Goal: Task Accomplishment & Management: Complete application form

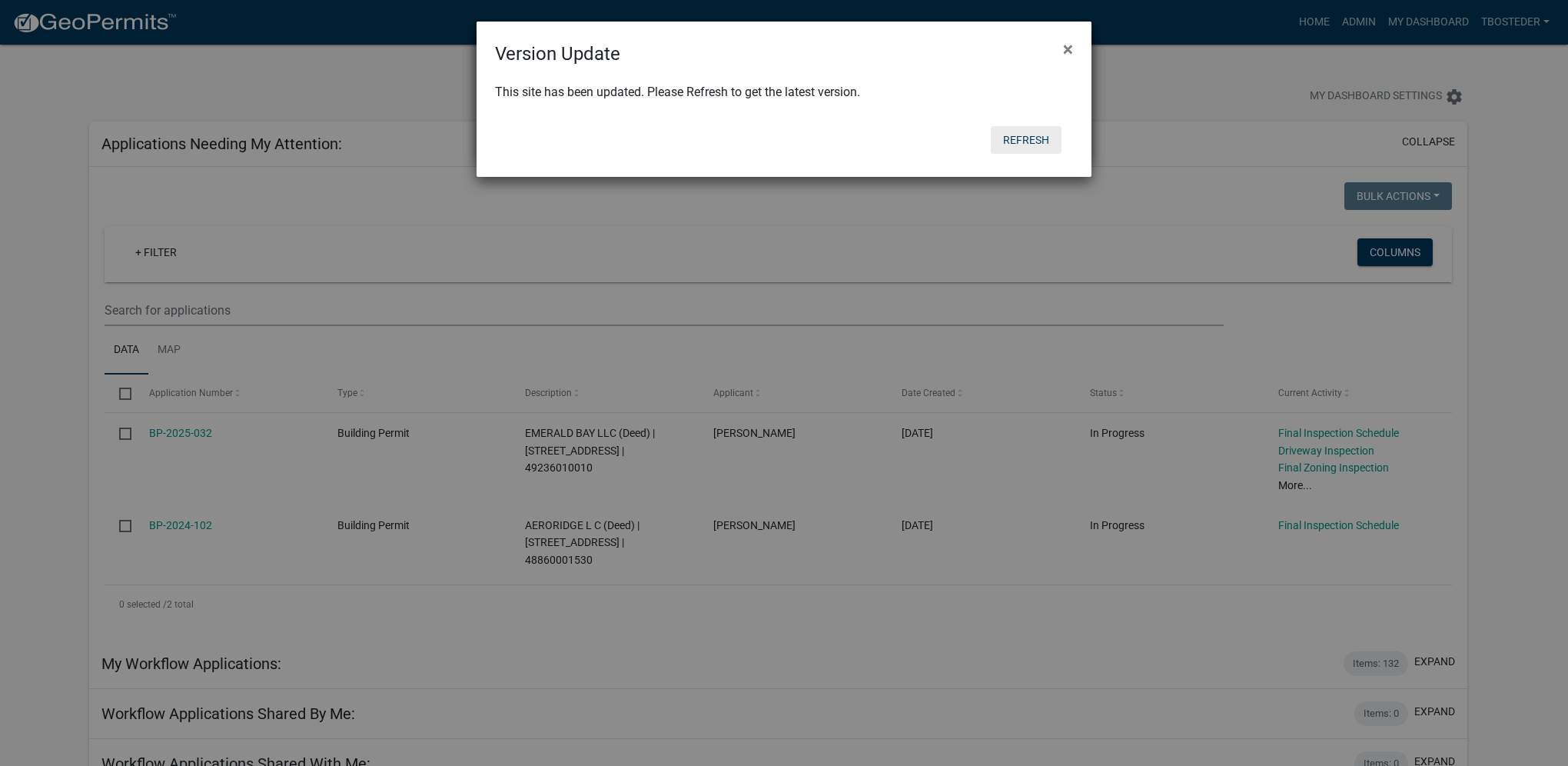
click at [1022, 142] on button "Refresh" at bounding box center [1026, 139] width 71 height 28
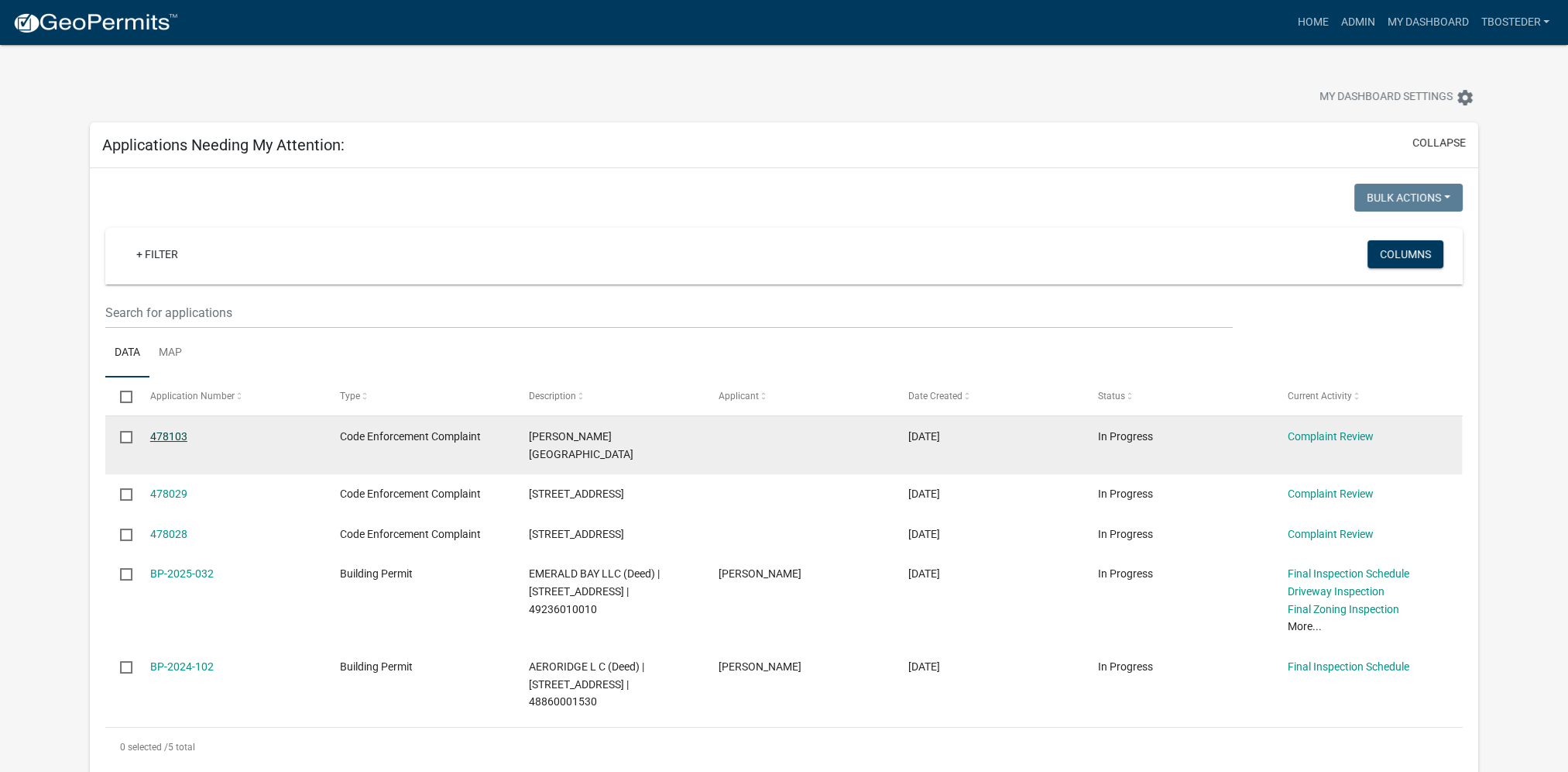
click at [180, 437] on link "478103" at bounding box center [168, 436] width 37 height 12
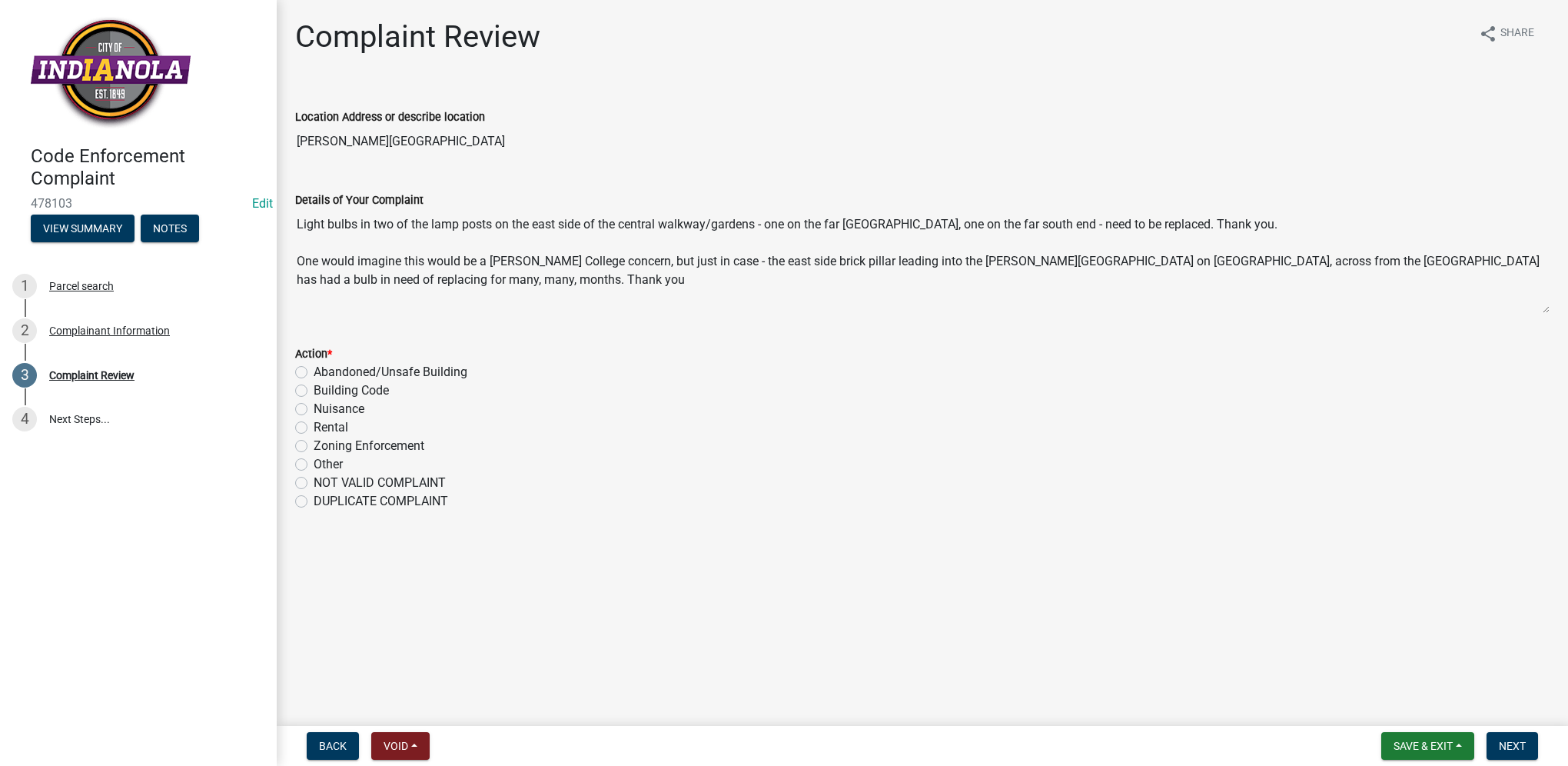
click at [314, 464] on label "Other" at bounding box center [328, 464] width 29 height 18
click at [314, 464] on input "Other" at bounding box center [318, 460] width 10 height 10
radio input "true"
click at [1527, 745] on button "Next" at bounding box center [1511, 745] width 52 height 28
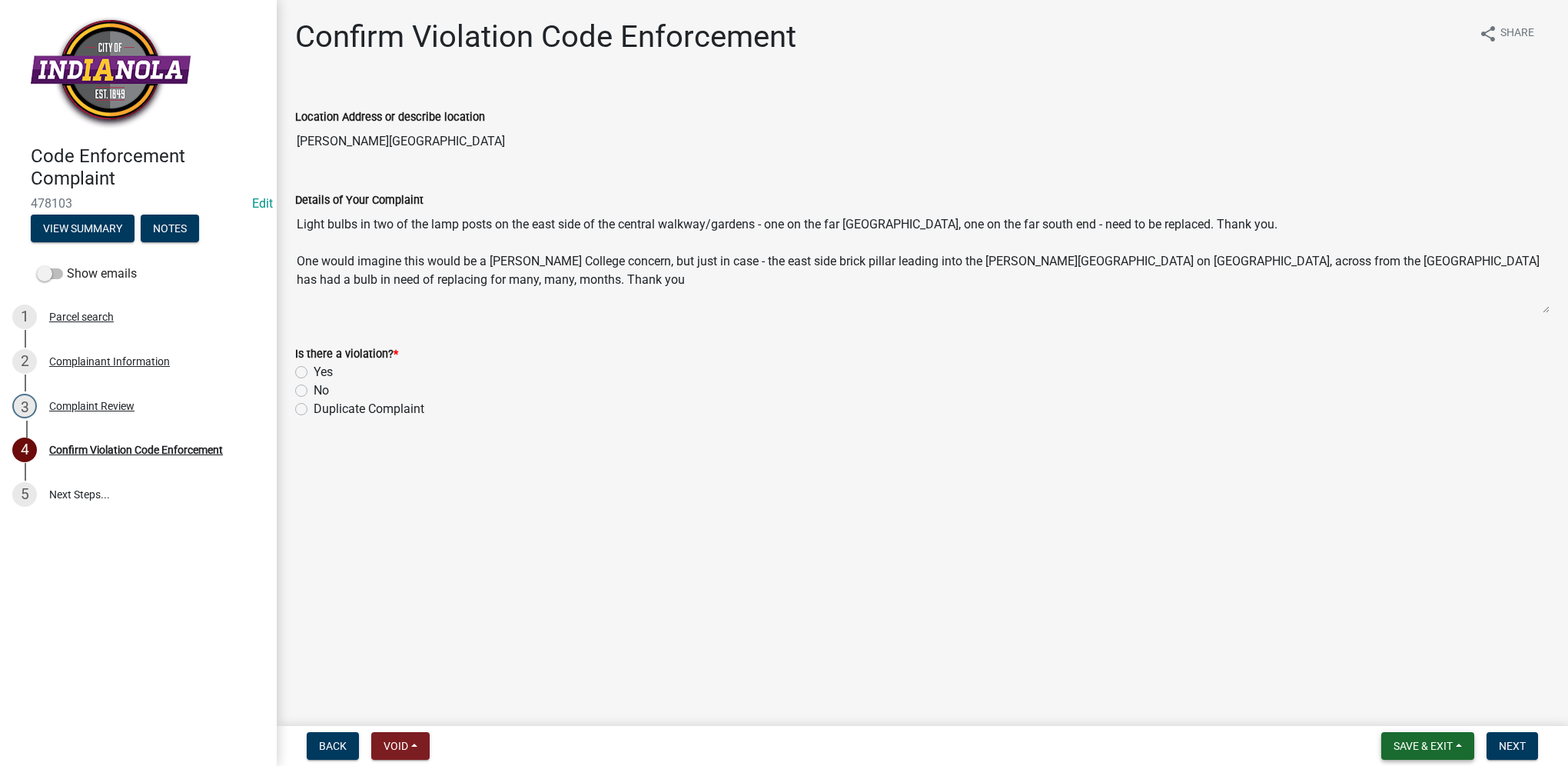
click at [1442, 748] on span "Save & Exit" at bounding box center [1423, 745] width 59 height 12
click at [1426, 717] on button "Save & Exit" at bounding box center [1412, 705] width 123 height 37
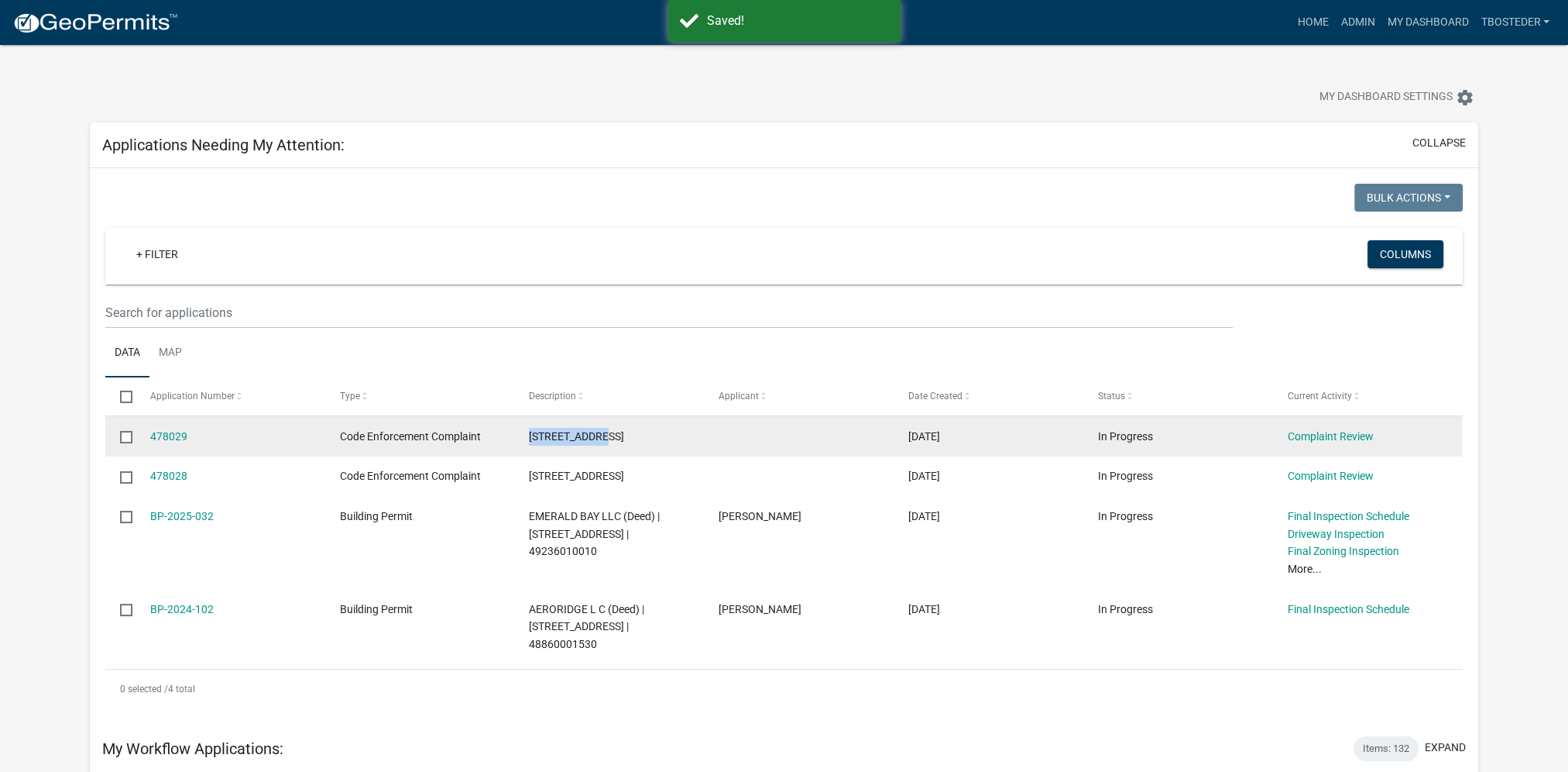
drag, startPoint x: 529, startPoint y: 433, endPoint x: 605, endPoint y: 438, distance: 76.2
click at [605, 438] on div "[STREET_ADDRESS]" at bounding box center [608, 437] width 160 height 18
drag, startPoint x: 605, startPoint y: 438, endPoint x: 595, endPoint y: 437, distance: 10.0
copy span "[STREET_ADDRESS]"
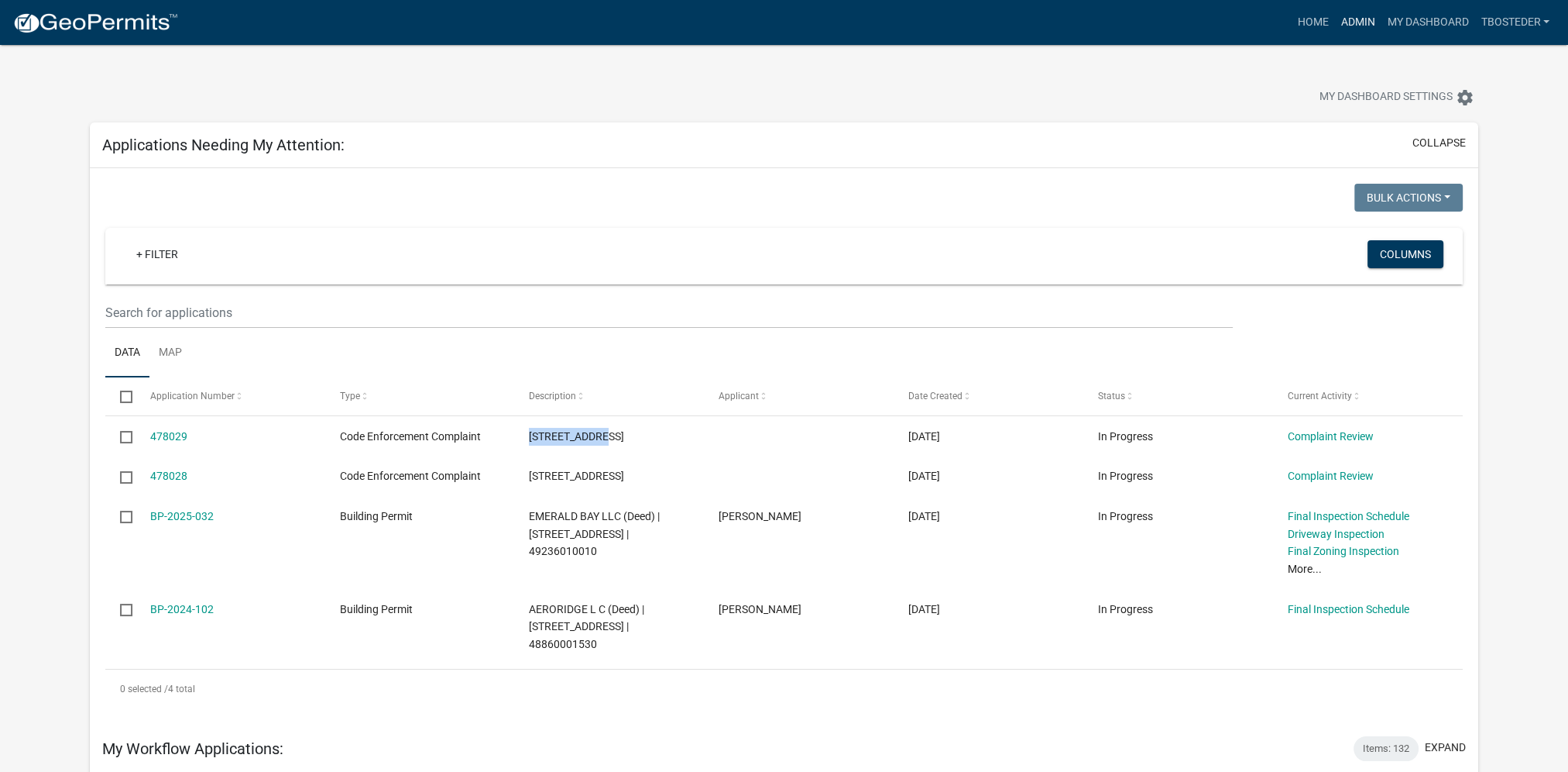
click at [1358, 15] on link "Admin" at bounding box center [1358, 22] width 47 height 30
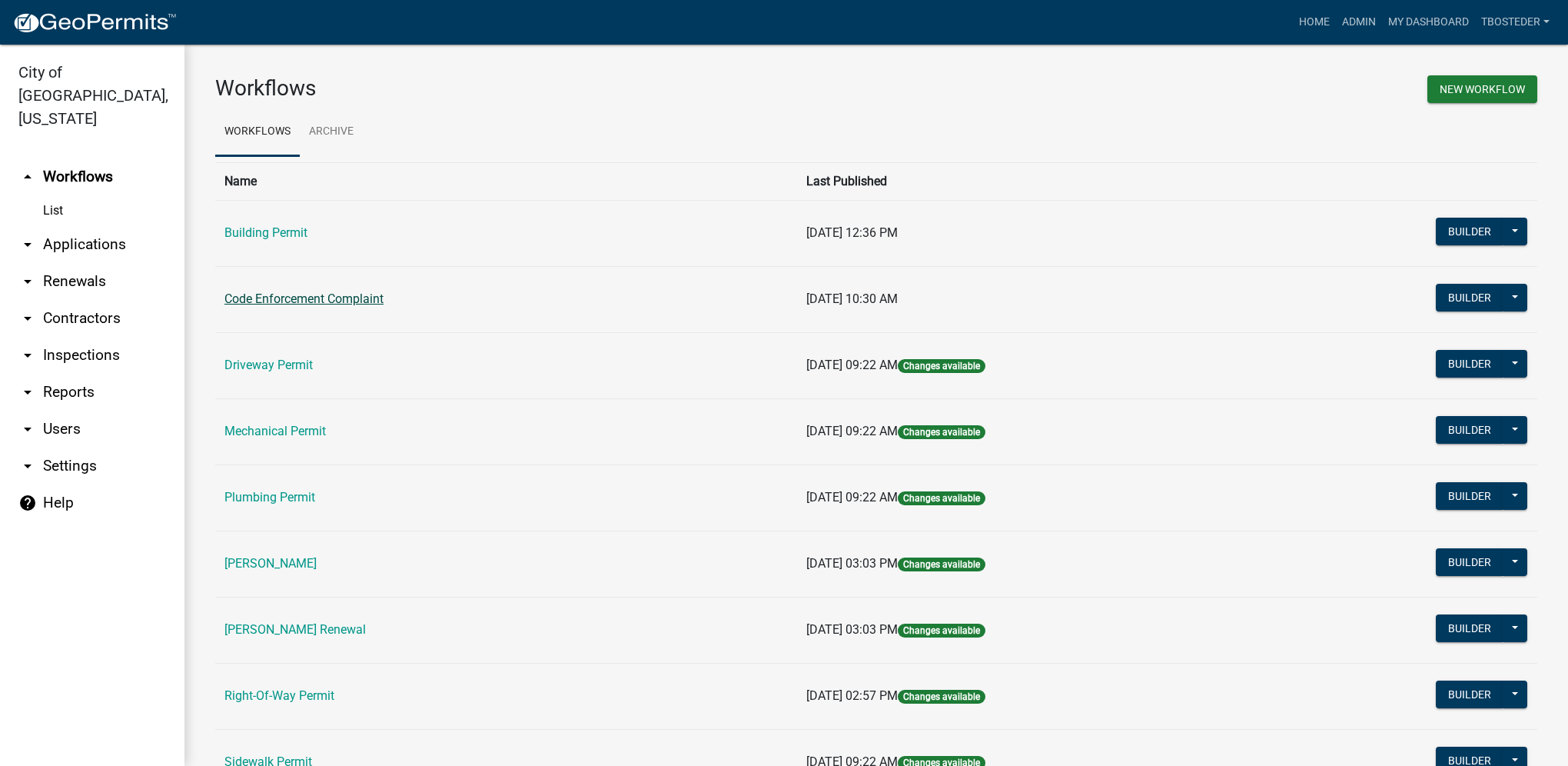
click at [309, 297] on link "Code Enforcement Complaint" at bounding box center [304, 299] width 159 height 14
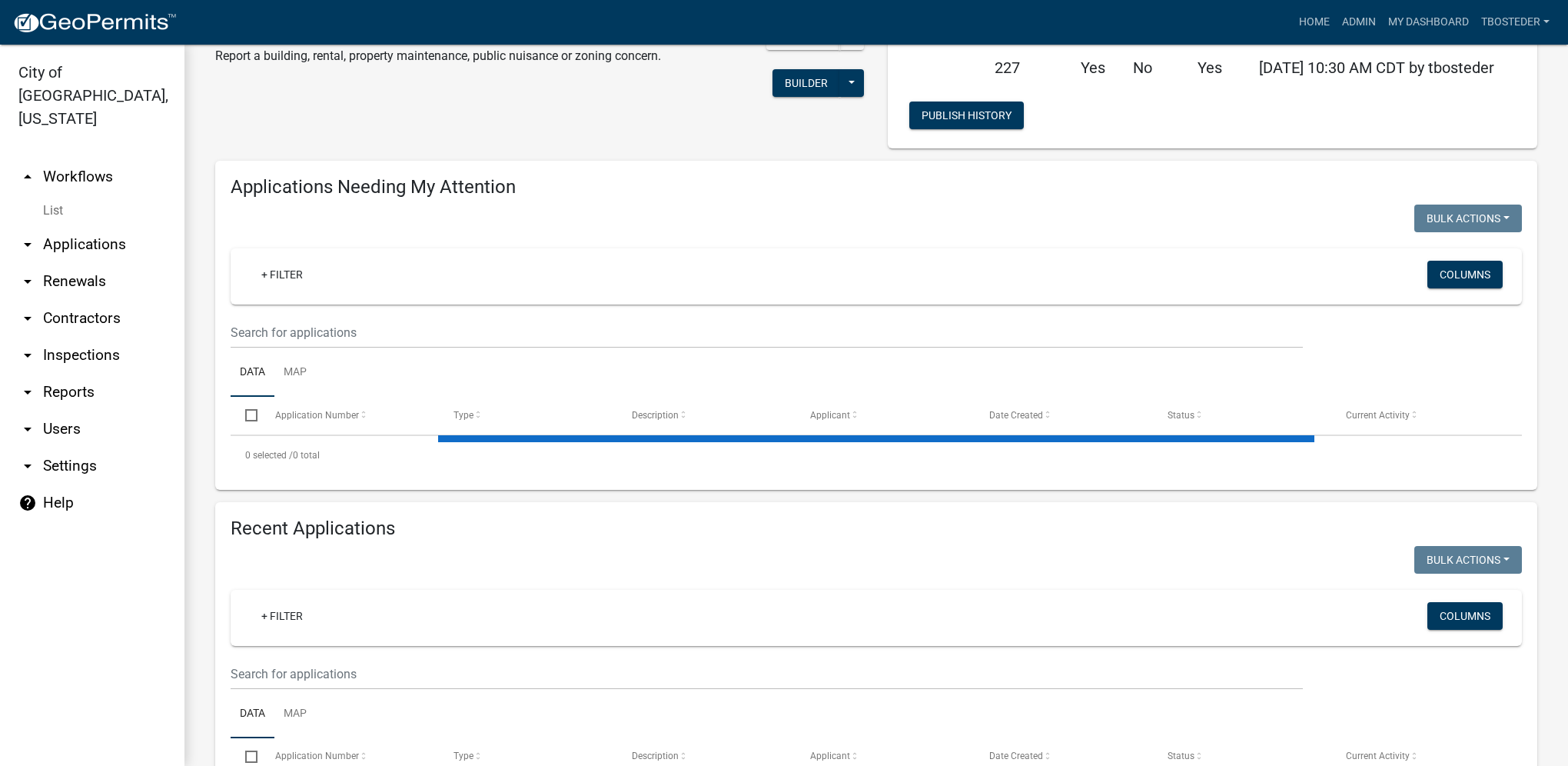
scroll to position [160, 0]
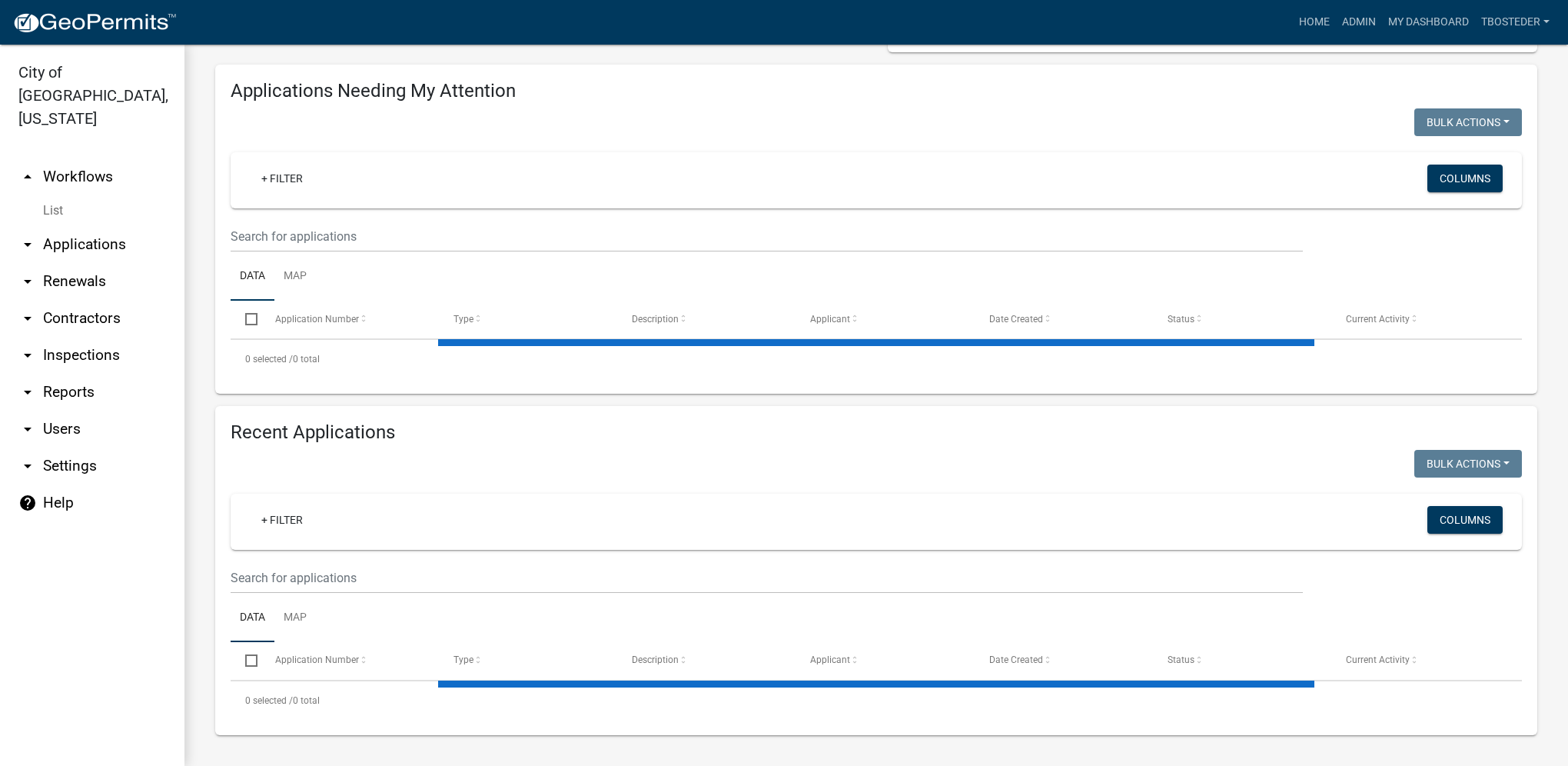
select select "1: 25"
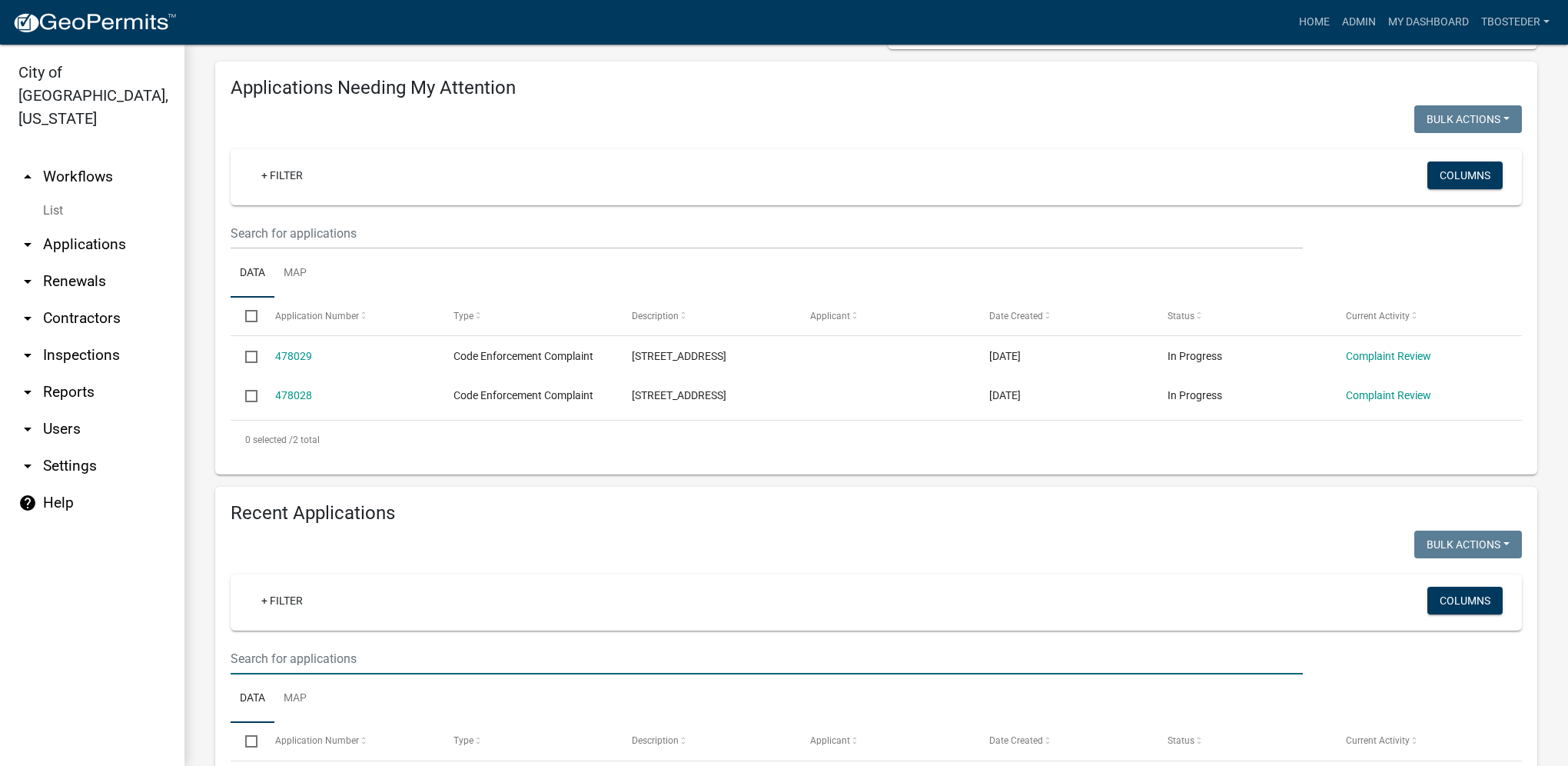
paste input "[STREET_ADDRESS]"
type input "[STREET_ADDRESS]"
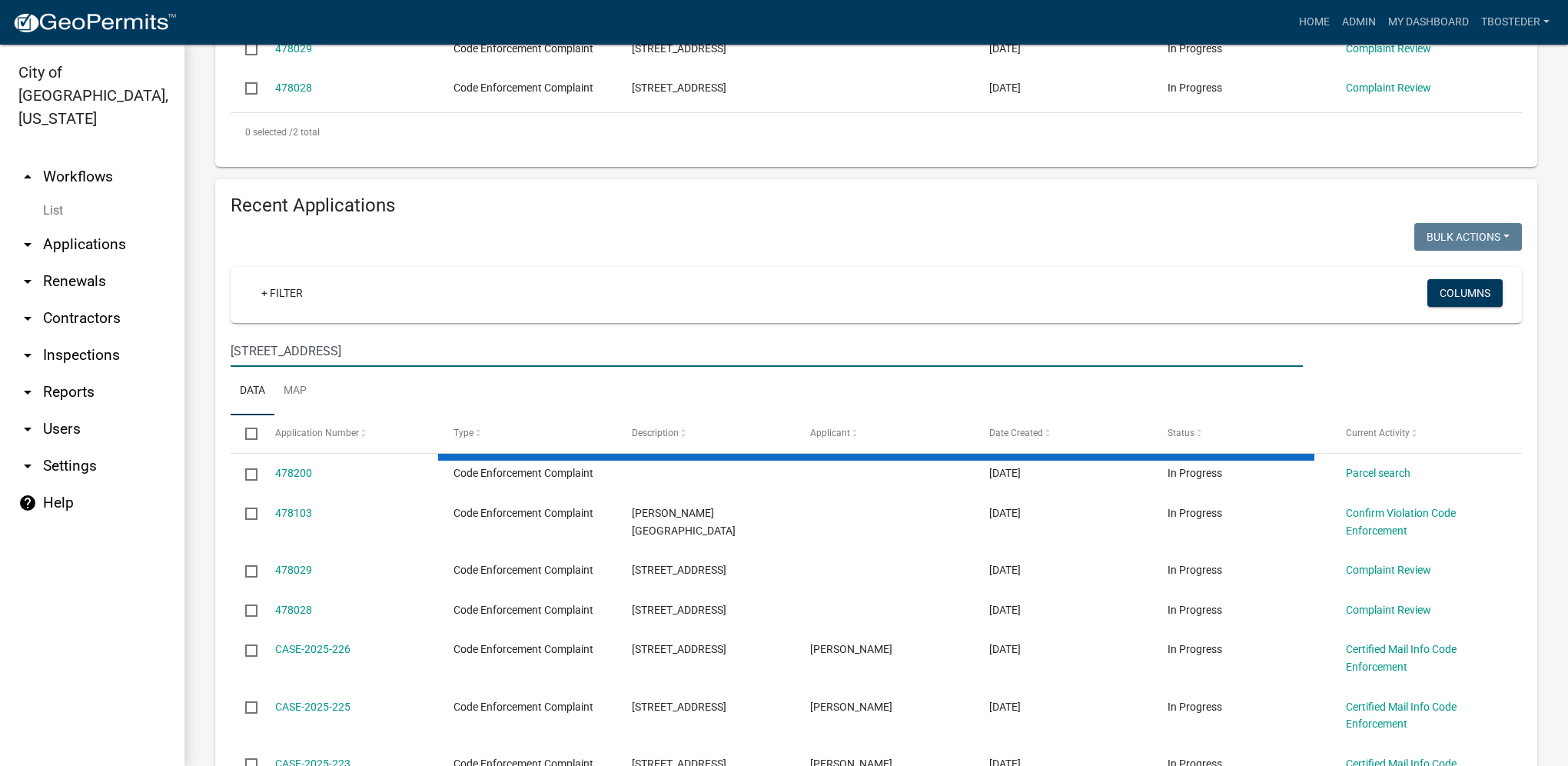
scroll to position [287, 0]
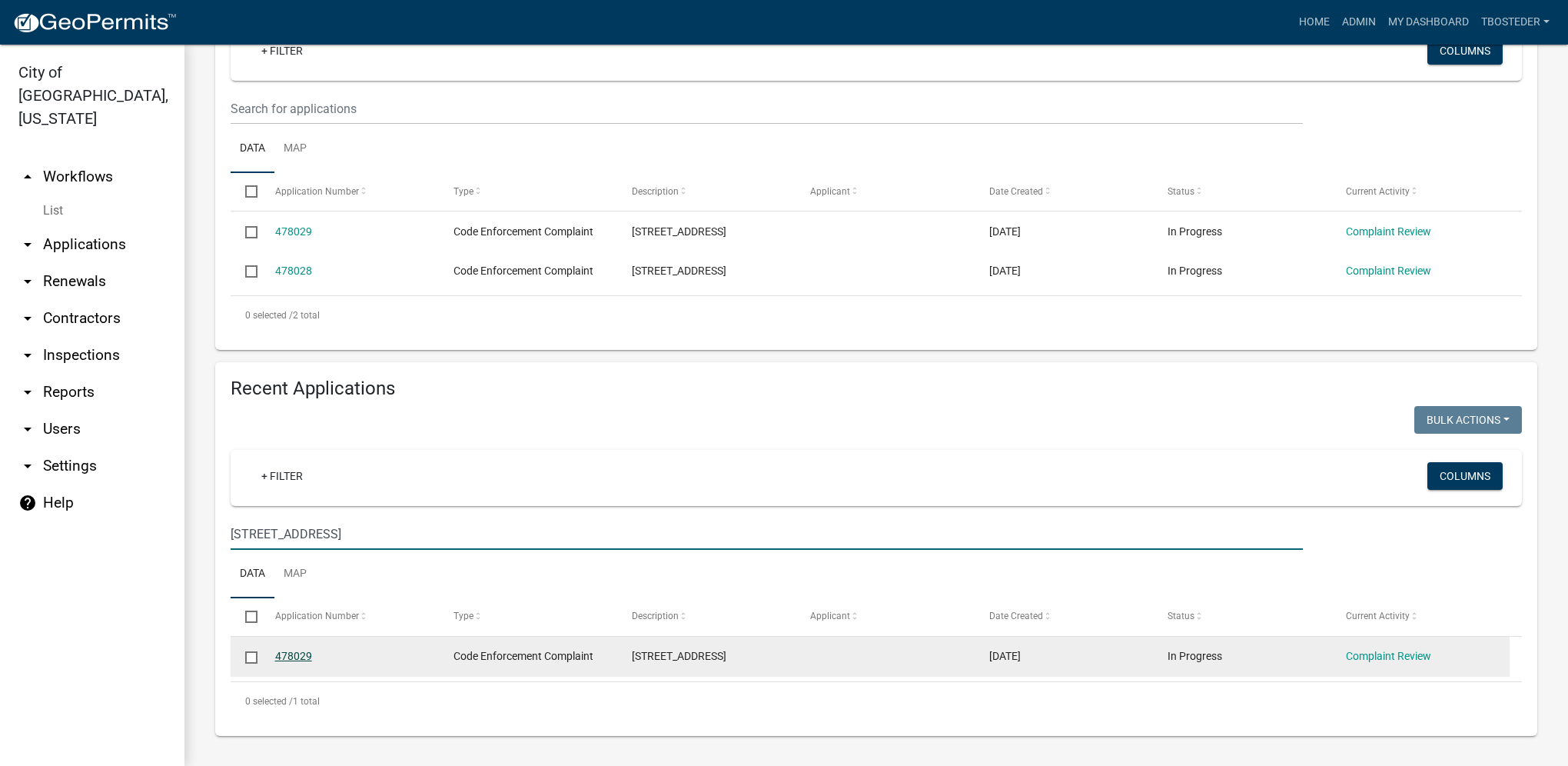
click at [292, 655] on link "478029" at bounding box center [294, 655] width 37 height 12
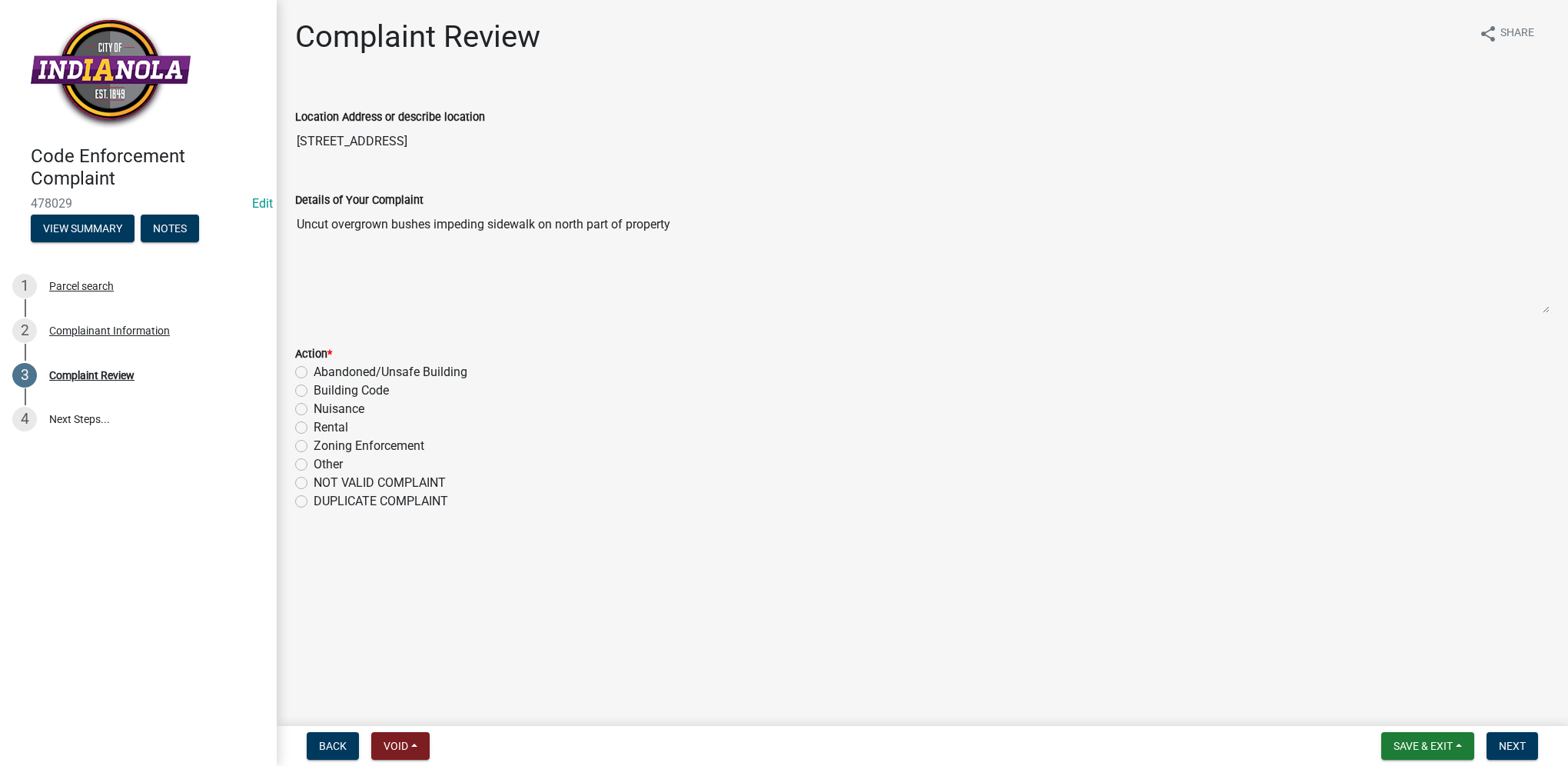
click at [314, 411] on label "Nuisance" at bounding box center [339, 408] width 51 height 18
click at [314, 410] on input "Nuisance" at bounding box center [318, 404] width 10 height 10
radio input "true"
click at [1511, 752] on button "Next" at bounding box center [1511, 745] width 52 height 28
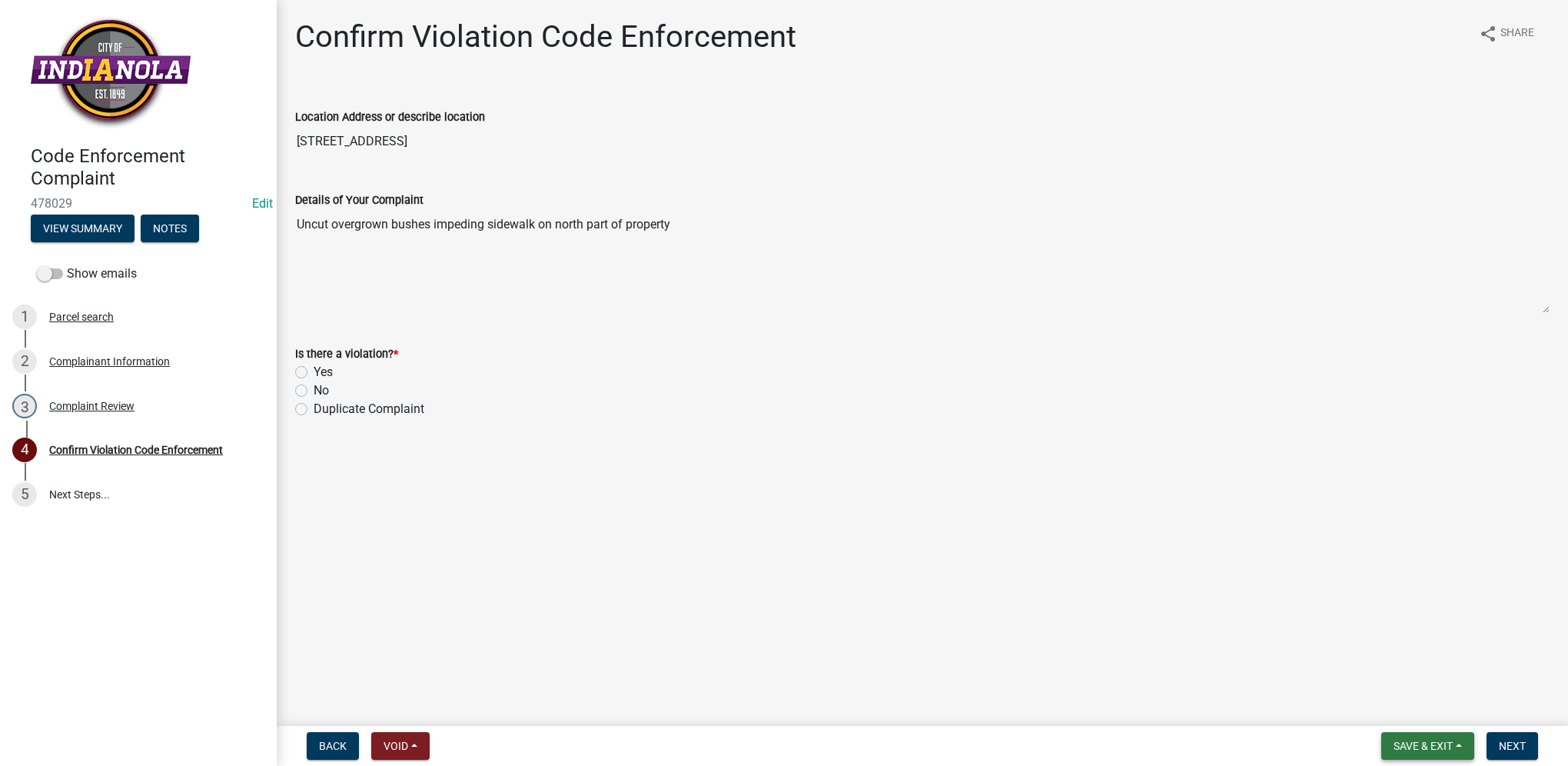
click at [1416, 745] on span "Save & Exit" at bounding box center [1423, 745] width 59 height 12
click at [1404, 707] on button "Save & Exit" at bounding box center [1412, 705] width 123 height 37
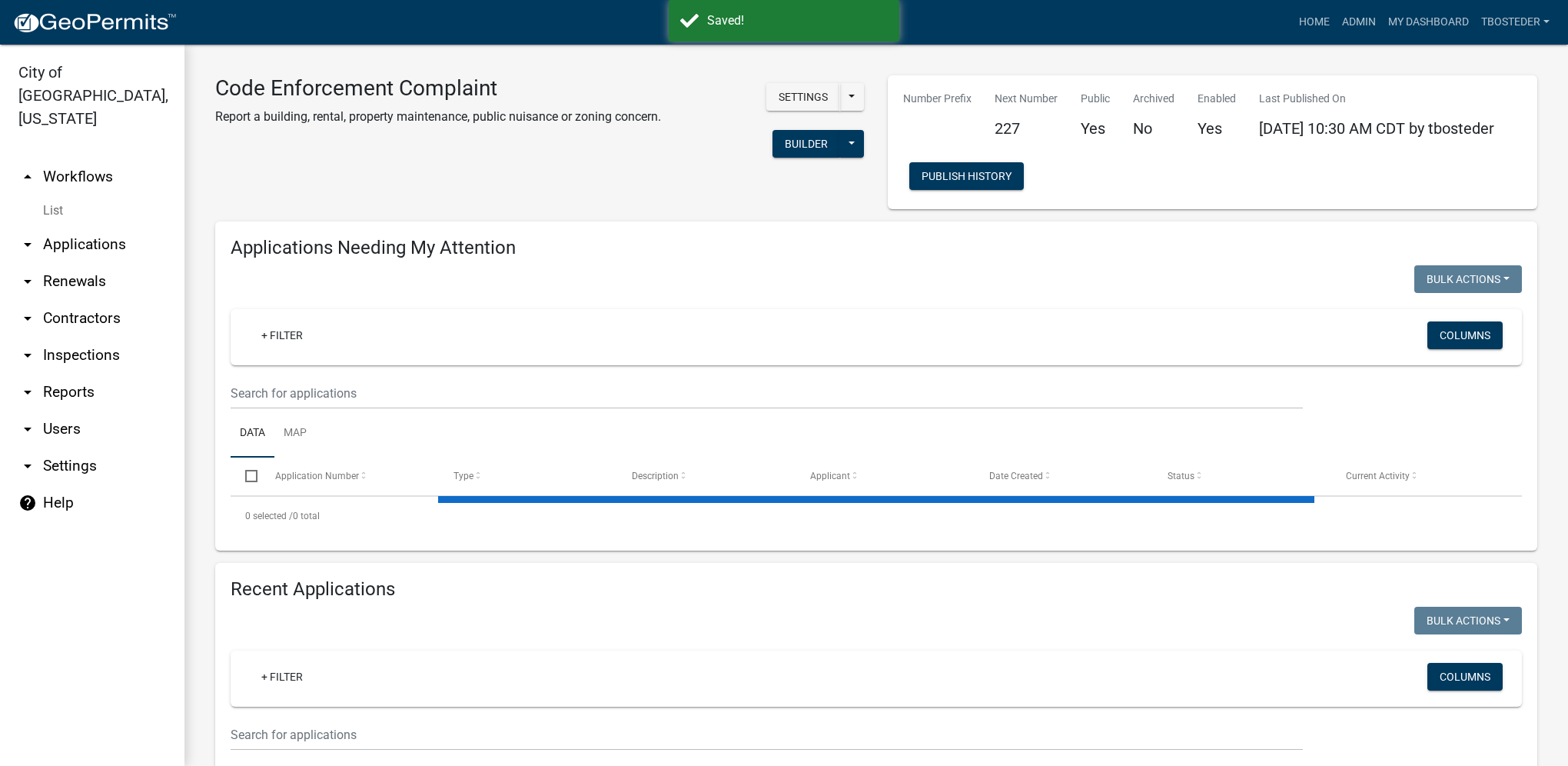
select select "1: 25"
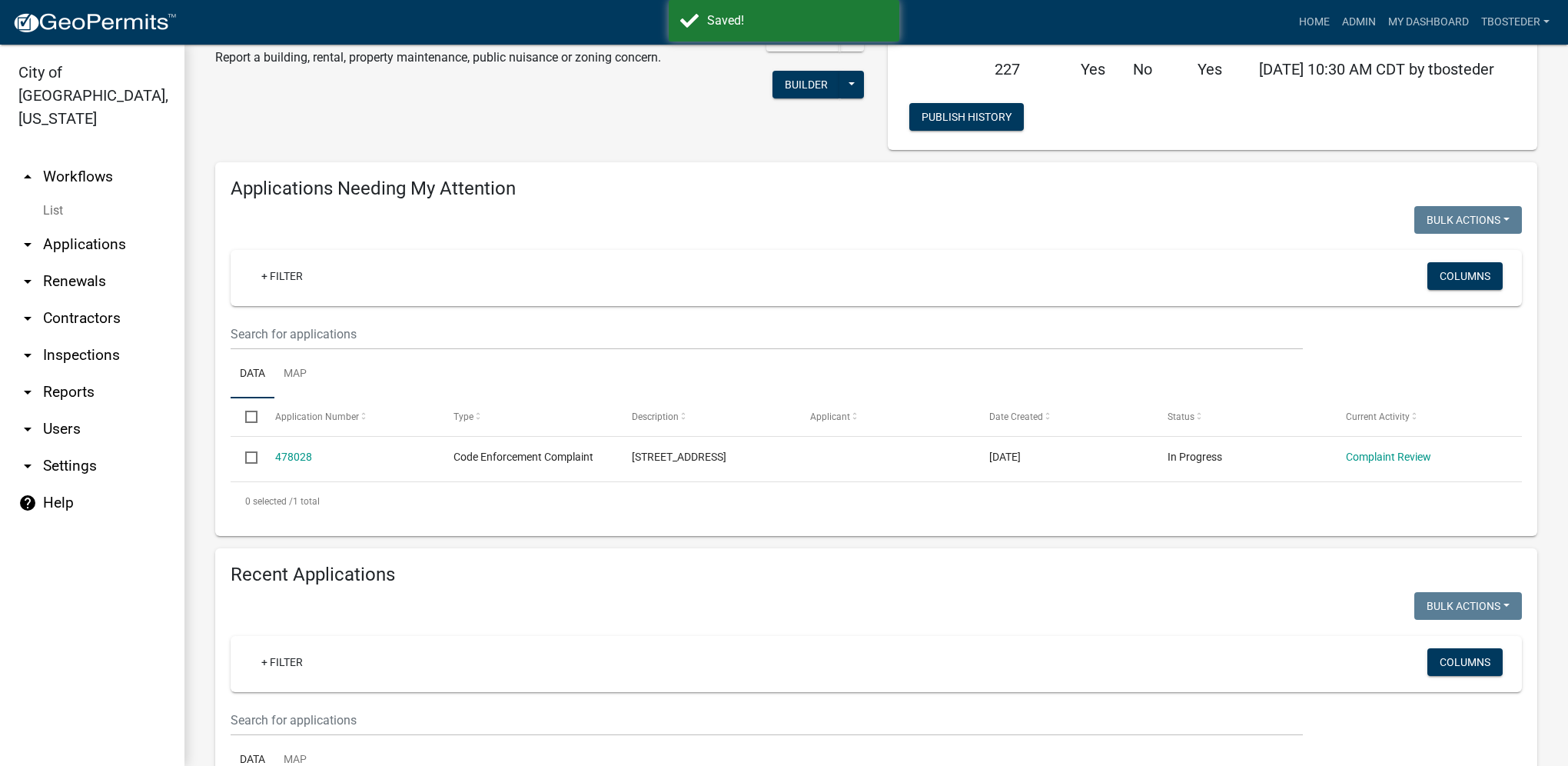
scroll to position [77, 0]
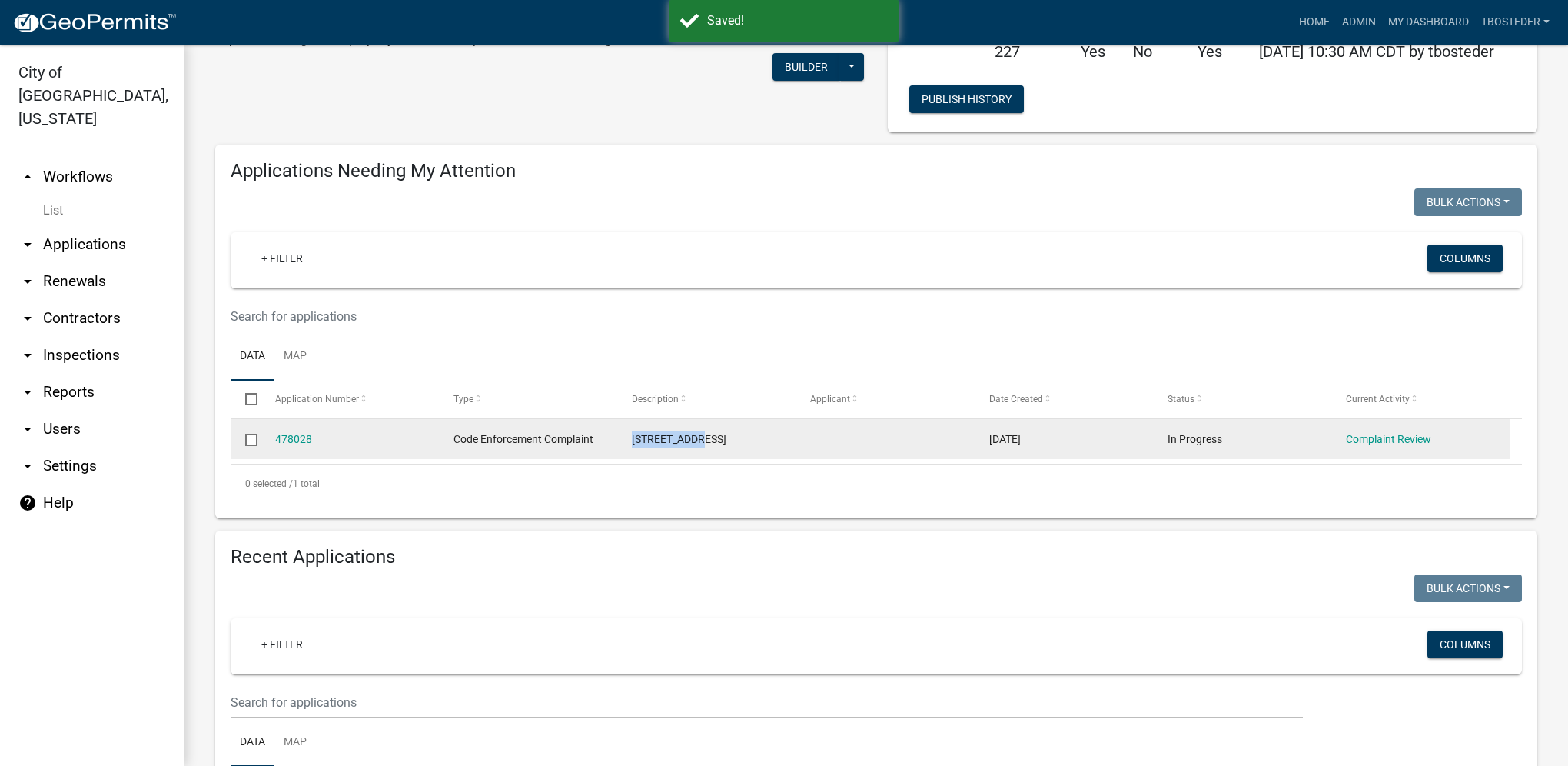
drag, startPoint x: 630, startPoint y: 443, endPoint x: 703, endPoint y: 446, distance: 73.1
click at [703, 446] on datatable-body-cell "[STREET_ADDRESS]" at bounding box center [706, 439] width 178 height 40
copy span "[STREET_ADDRESS]"
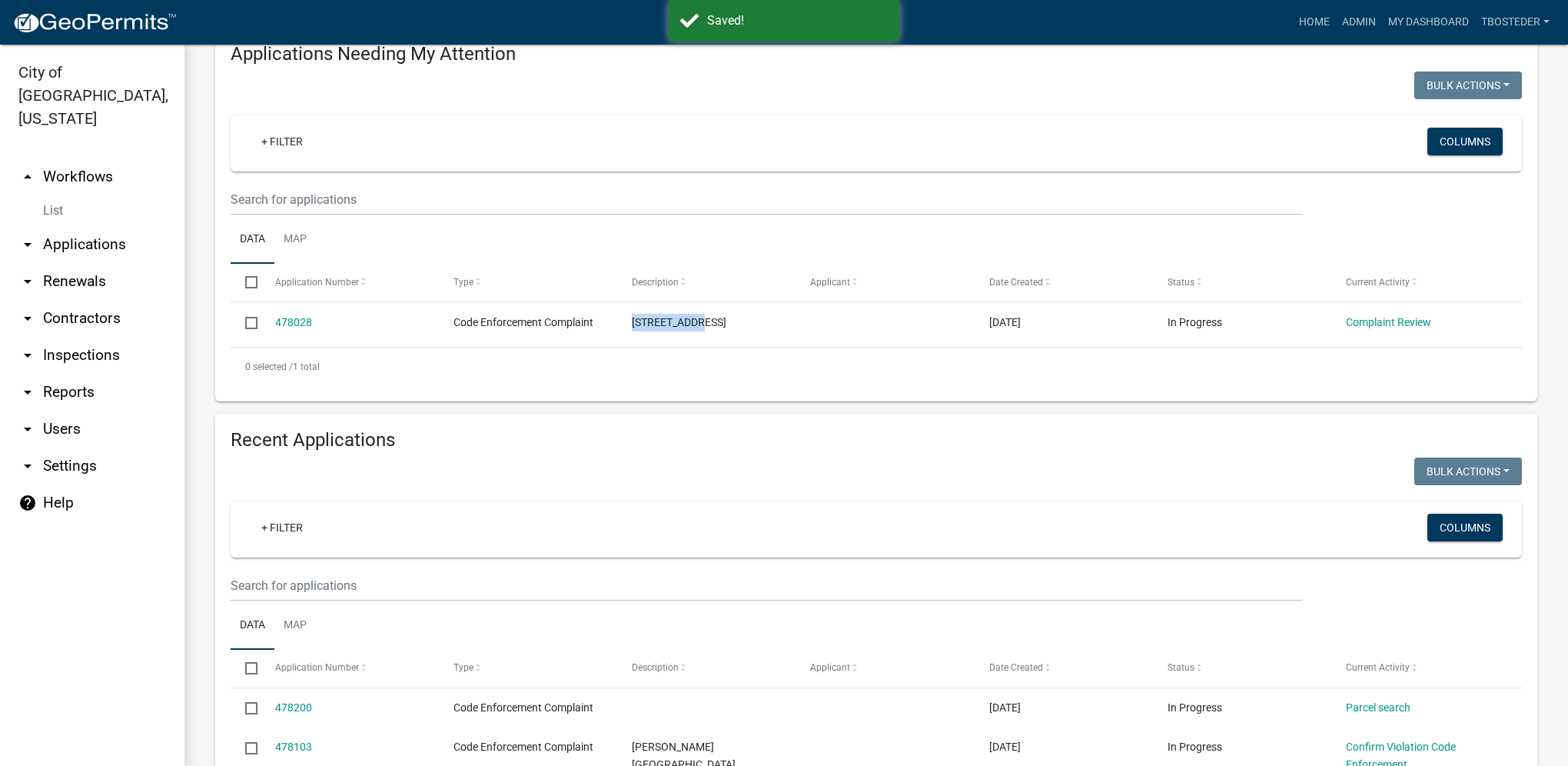
scroll to position [307, 0]
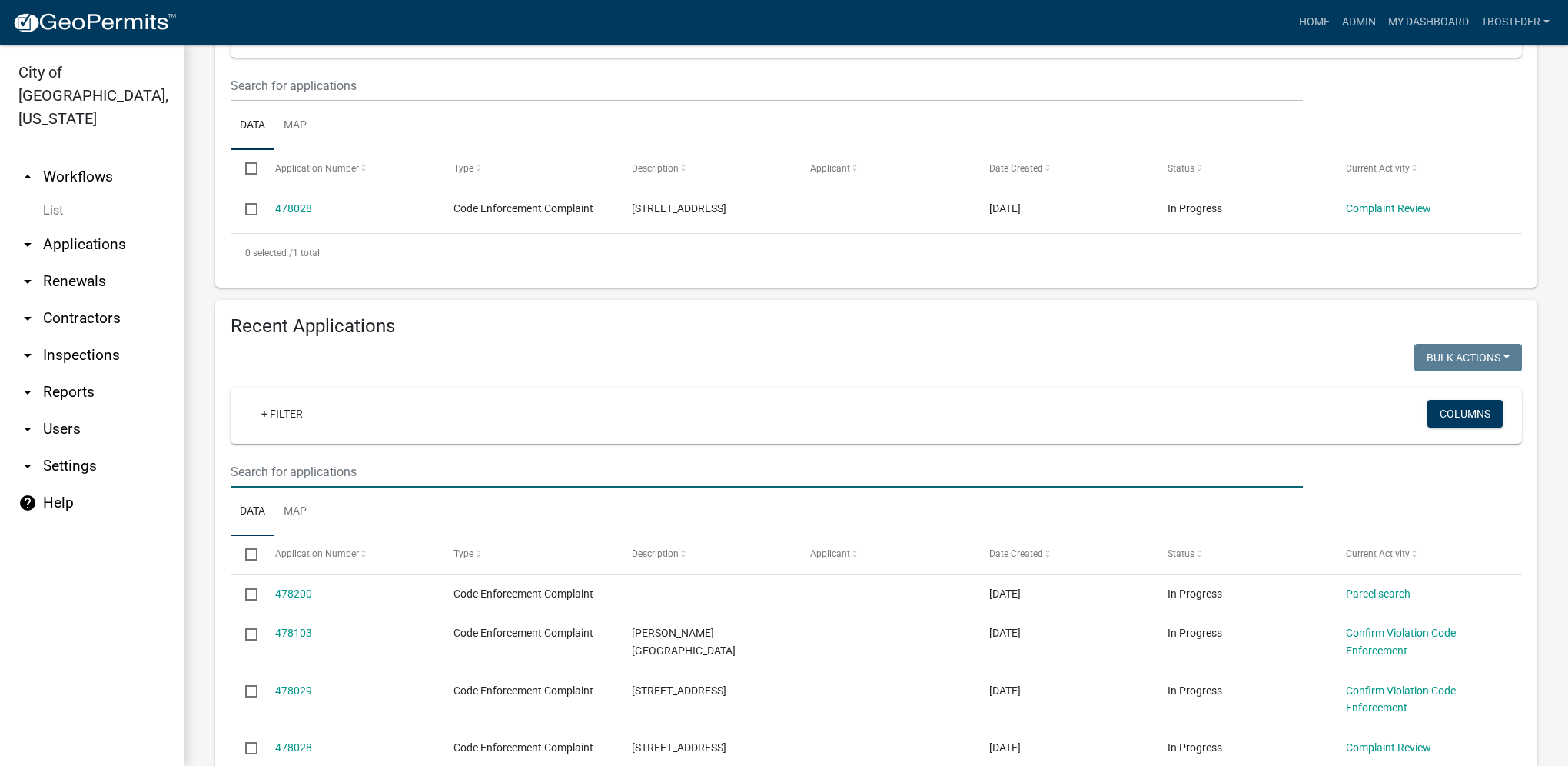
paste input "[STREET_ADDRESS]"
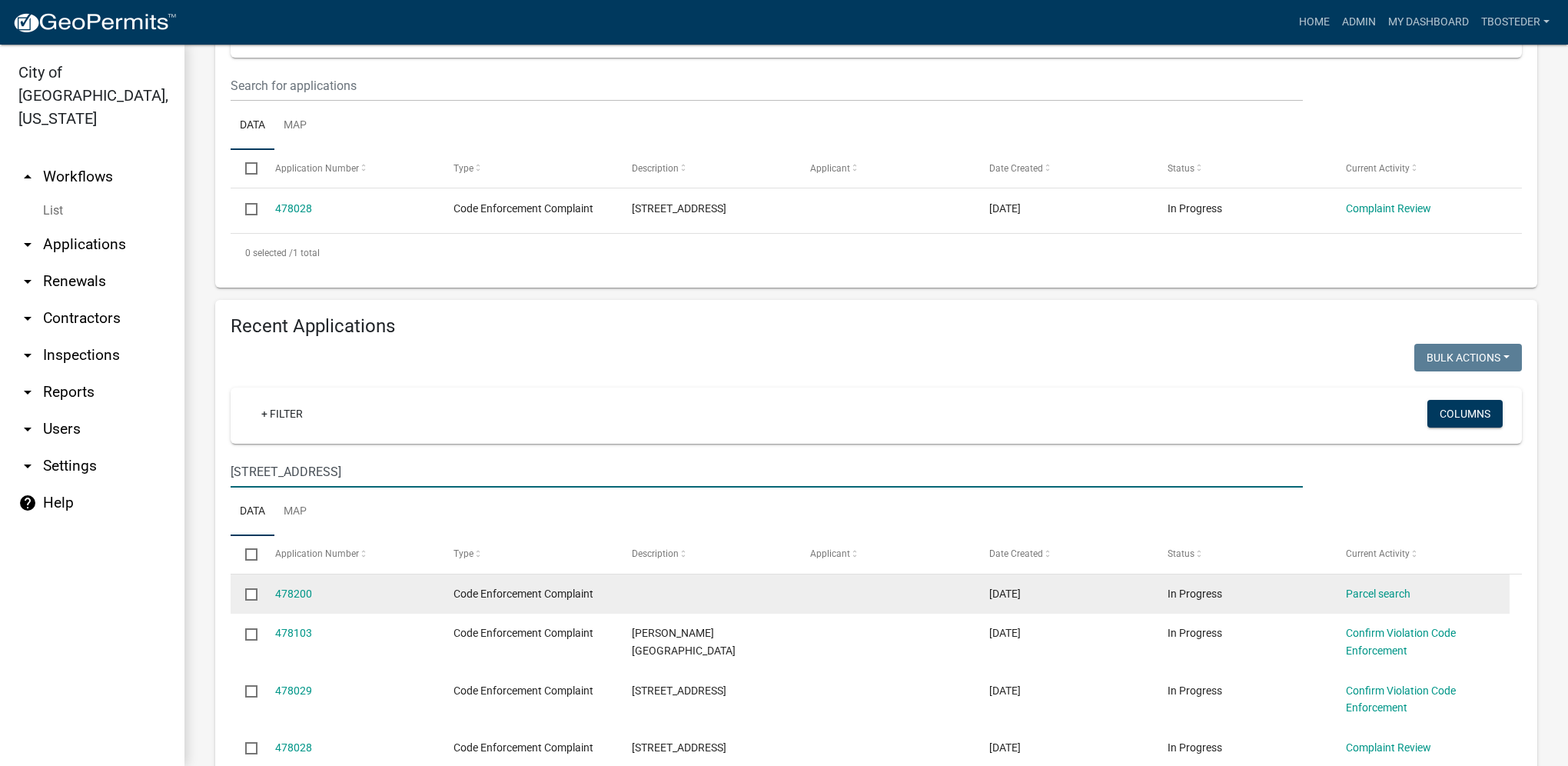
type input "[STREET_ADDRESS]"
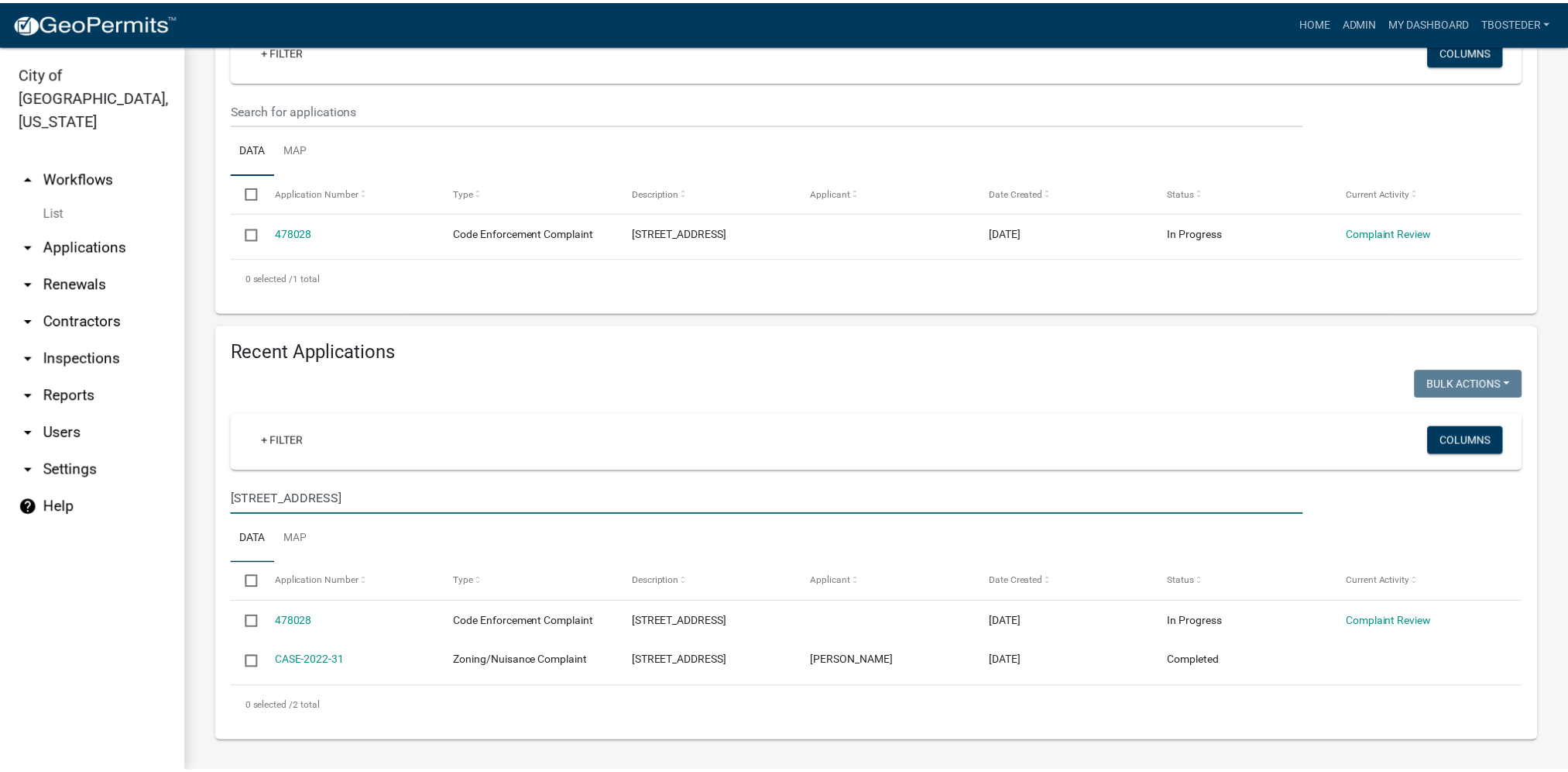
scroll to position [290, 0]
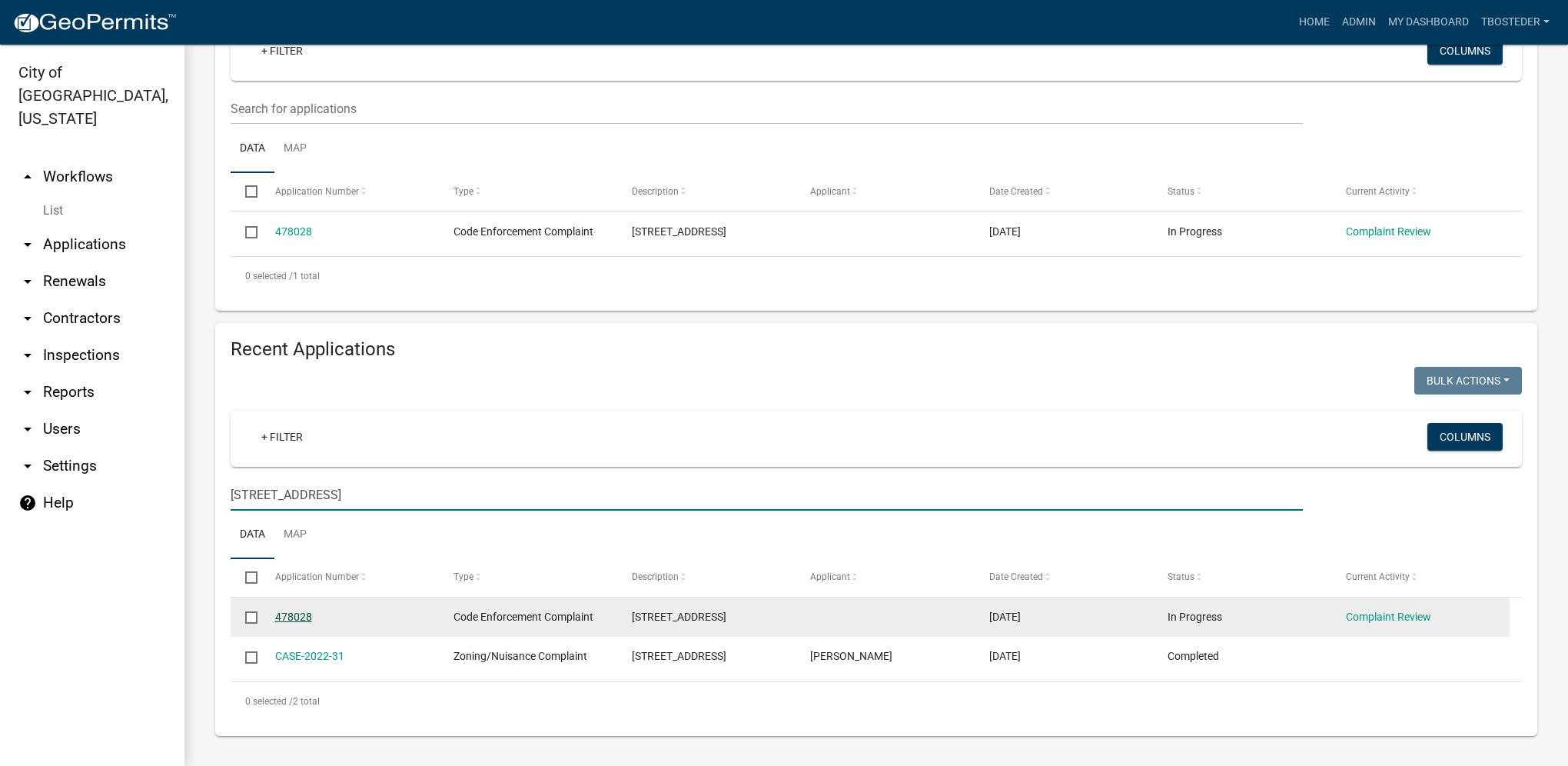
click at [305, 616] on link "478028" at bounding box center [294, 616] width 37 height 12
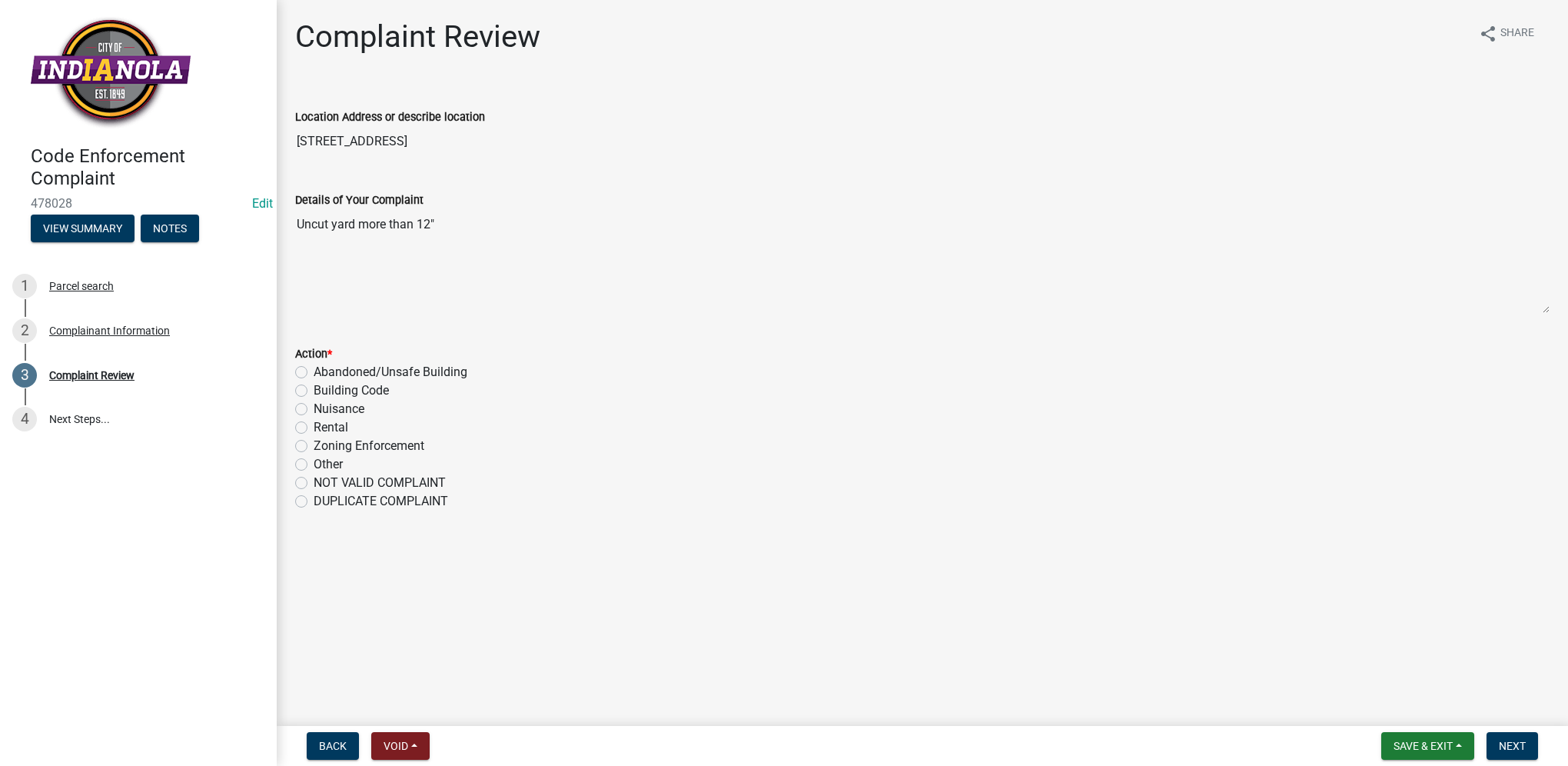
click at [314, 407] on label "Nuisance" at bounding box center [339, 408] width 51 height 18
click at [314, 407] on input "Nuisance" at bounding box center [318, 404] width 10 height 10
radio input "true"
click at [1518, 740] on span "Next" at bounding box center [1512, 745] width 27 height 12
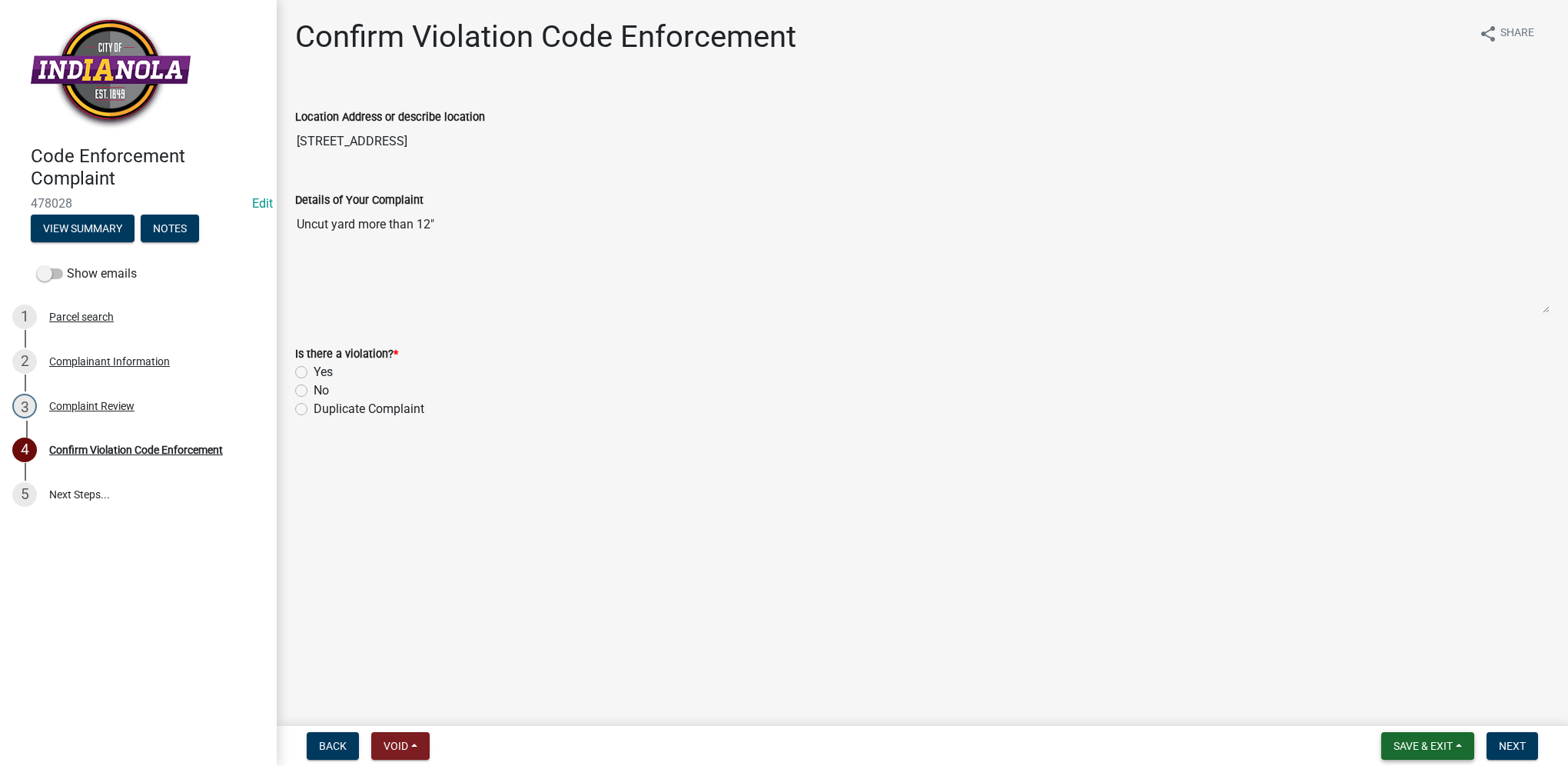
click at [1387, 738] on button "Save & Exit" at bounding box center [1427, 745] width 93 height 28
click at [1380, 719] on button "Save & Exit" at bounding box center [1412, 705] width 123 height 37
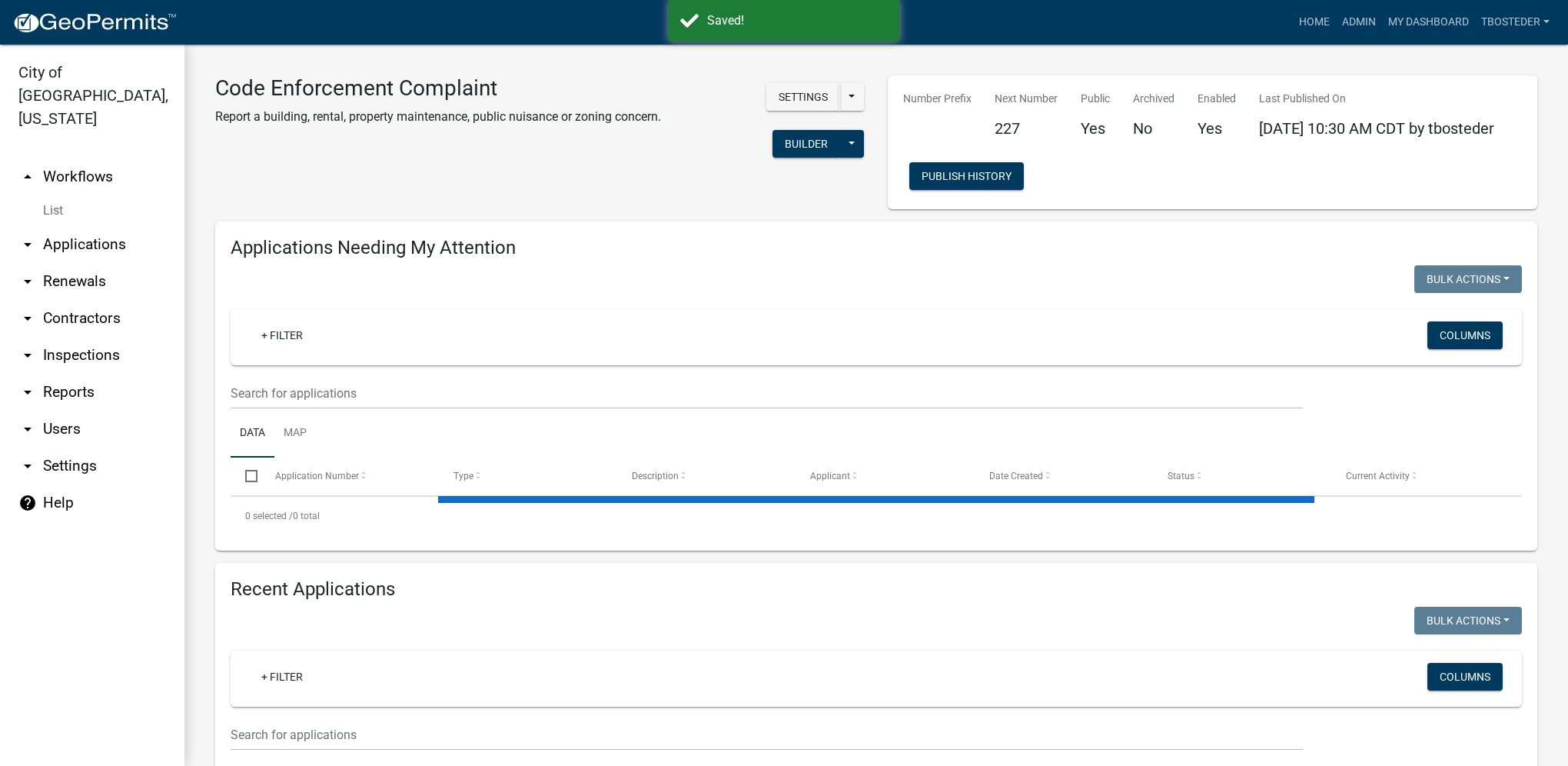
select select "1: 25"
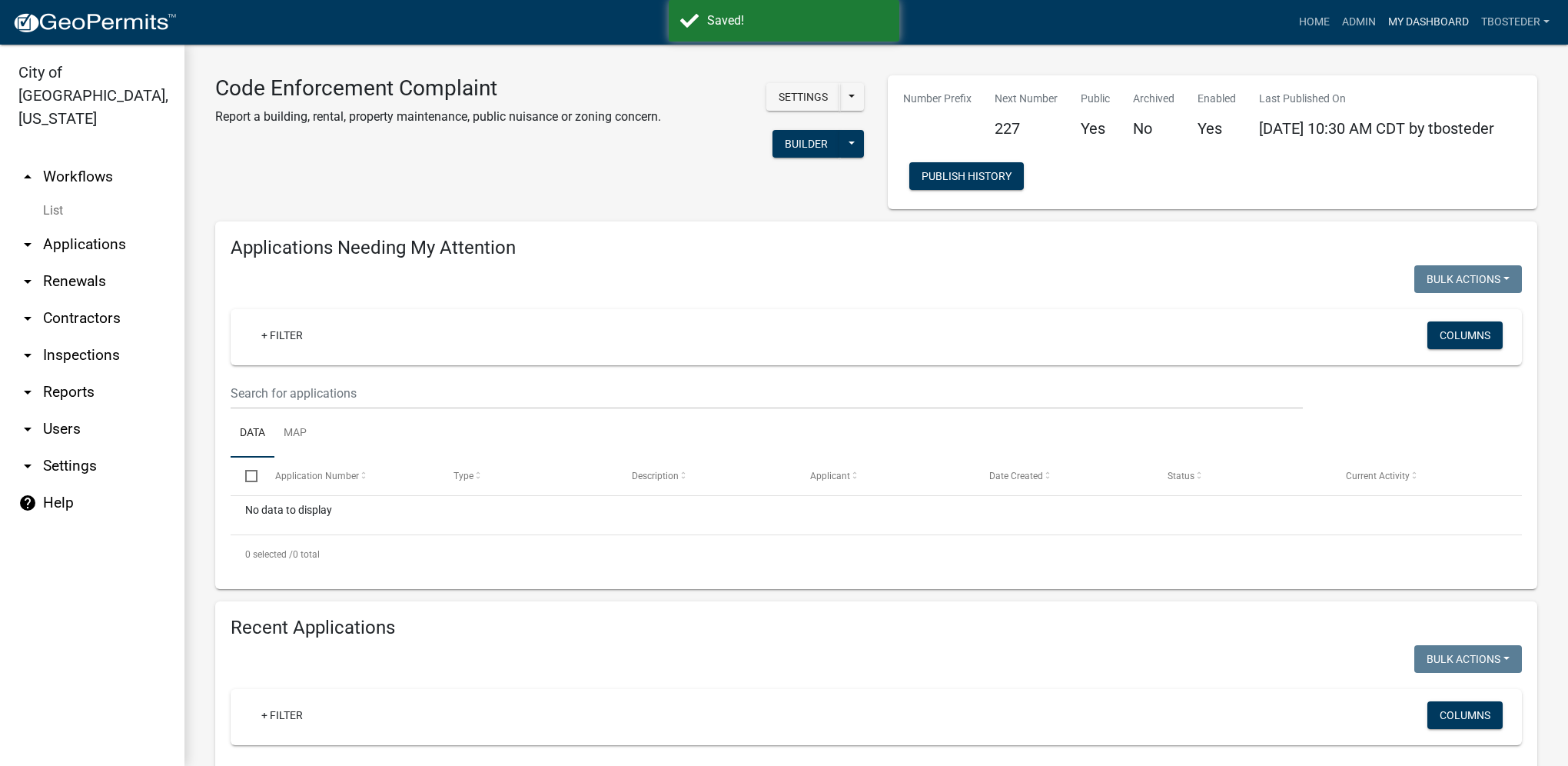
click at [1394, 13] on link "My Dashboard" at bounding box center [1428, 22] width 93 height 29
